Goal: Download file/media

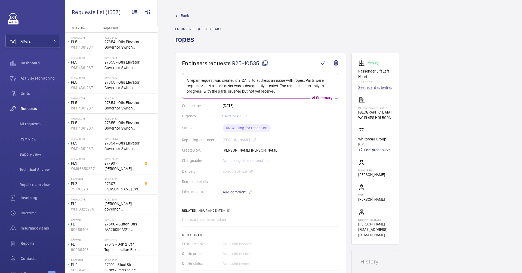
click at [385, 87] on link "See recent activities" at bounding box center [375, 87] width 34 height 5
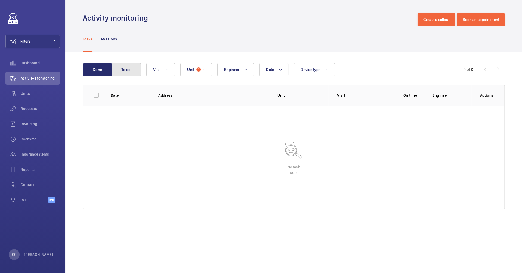
click at [132, 67] on button "To do" at bounding box center [125, 69] width 29 height 13
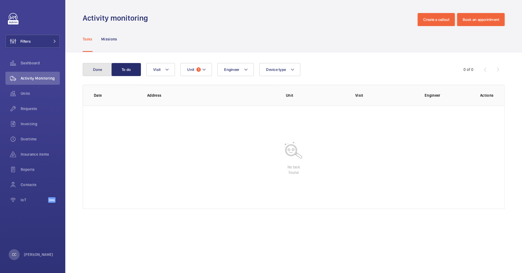
click at [94, 69] on button "Done" at bounding box center [97, 69] width 29 height 13
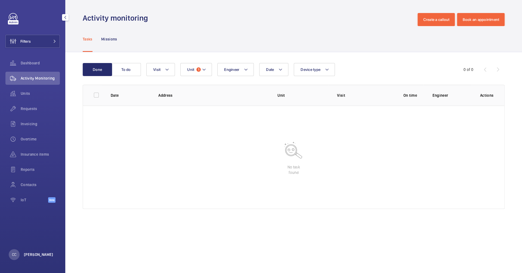
click at [32, 255] on p "[PERSON_NAME]" at bounding box center [38, 254] width 29 height 5
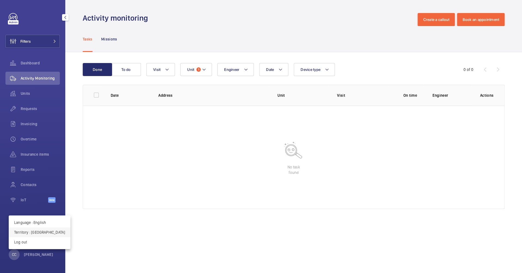
click at [44, 231] on p "Territory : Singapour" at bounding box center [39, 232] width 51 height 5
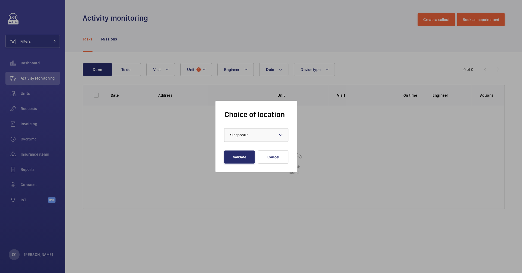
click at [249, 129] on div at bounding box center [256, 135] width 64 height 13
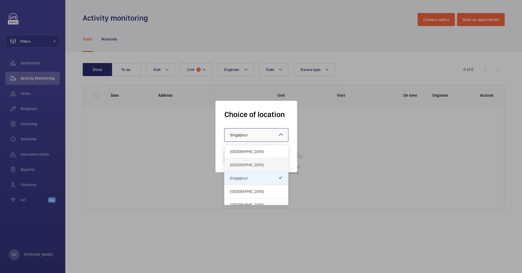
click at [255, 163] on span "[GEOGRAPHIC_DATA]" at bounding box center [256, 164] width 53 height 5
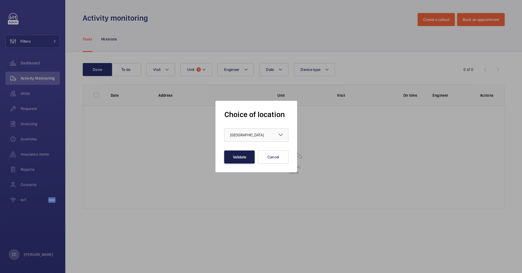
click at [241, 158] on button "Validate" at bounding box center [239, 157] width 30 height 13
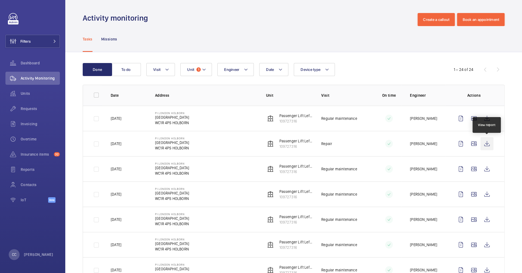
click at [489, 143] on wm-front-icon-button at bounding box center [486, 143] width 13 height 13
click at [487, 121] on wm-front-icon-button at bounding box center [486, 118] width 13 height 13
click at [487, 170] on wm-front-icon-button at bounding box center [486, 169] width 13 height 13
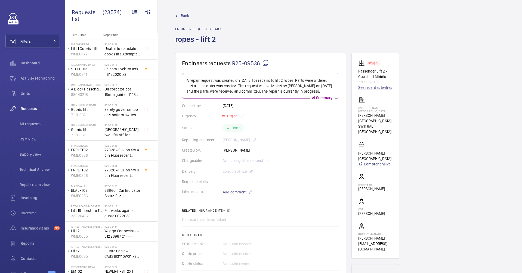
click at [379, 88] on link "See recent activities" at bounding box center [375, 87] width 34 height 5
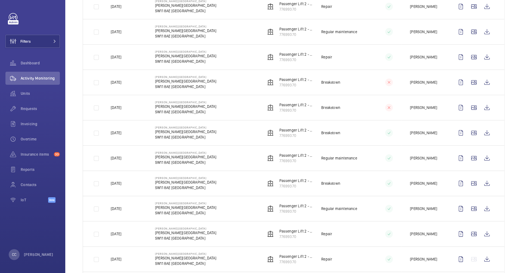
scroll to position [260, 0]
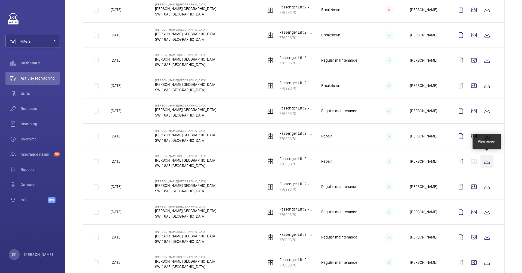
click at [488, 159] on wm-front-icon-button at bounding box center [486, 161] width 13 height 13
click at [483, 136] on wm-front-icon-button at bounding box center [486, 136] width 13 height 13
